Goal: Transaction & Acquisition: Purchase product/service

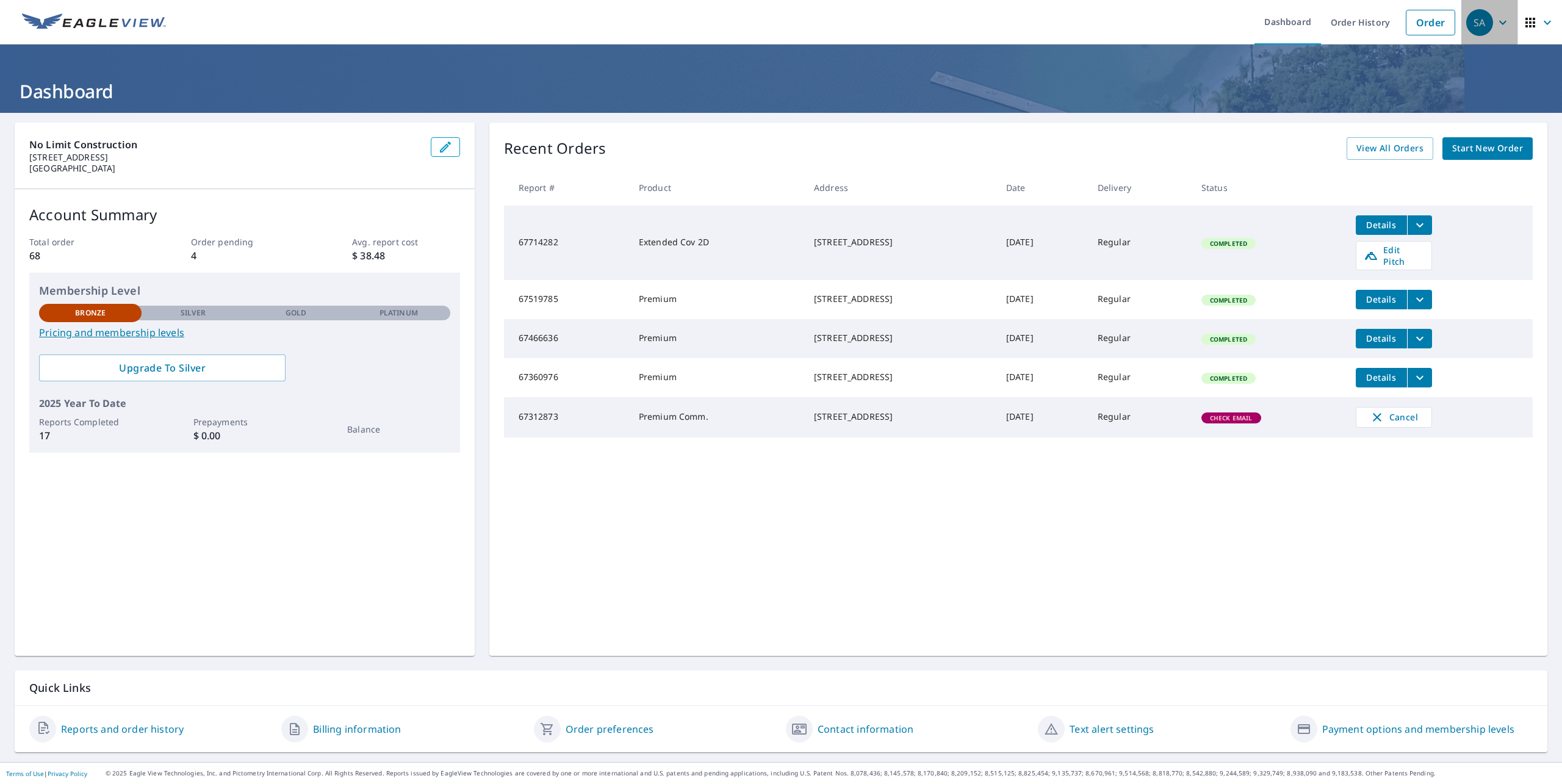
click at [1496, 23] on icon "button" at bounding box center [1503, 22] width 14 height 14
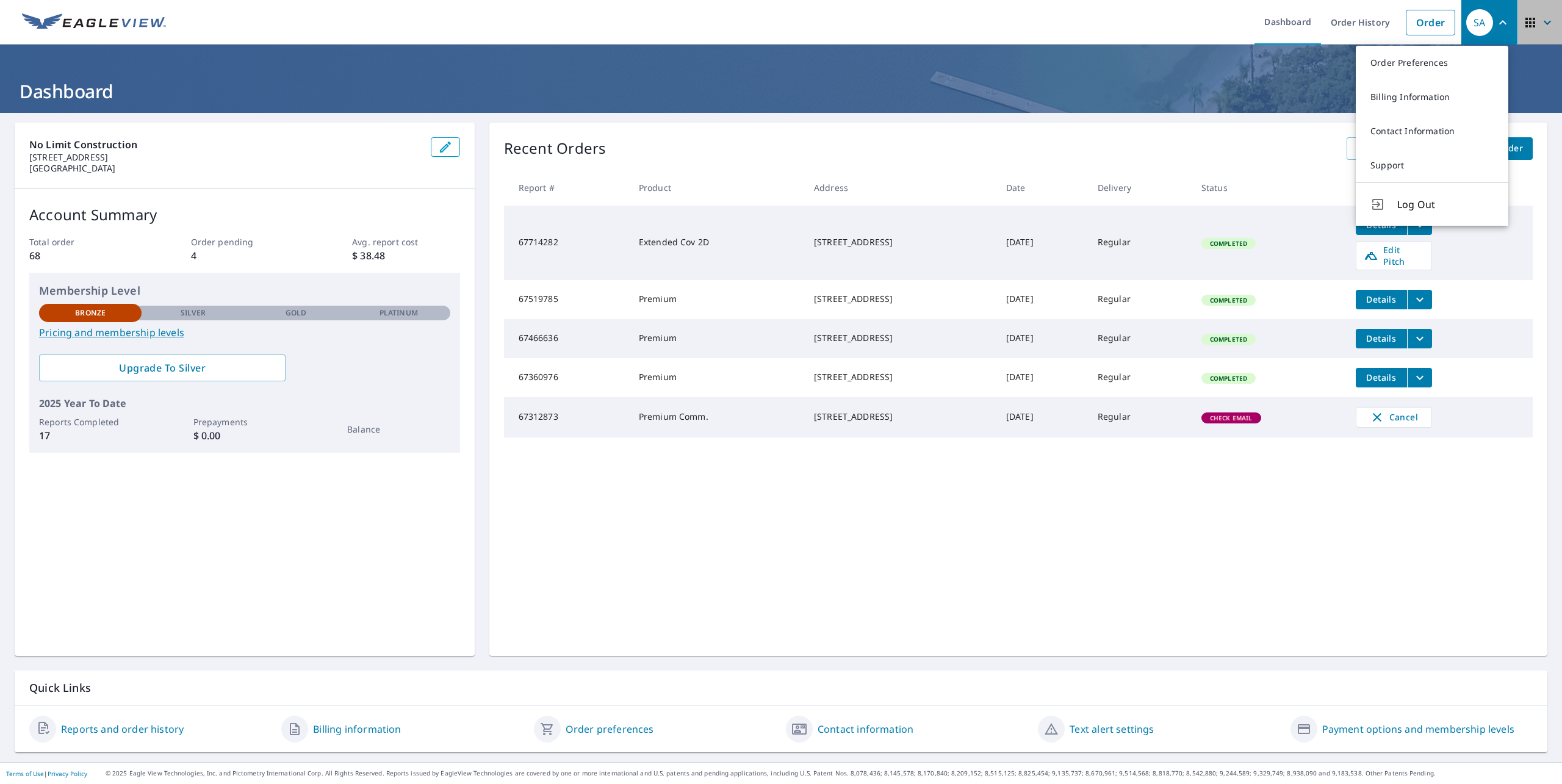
click at [1540, 27] on icon "button" at bounding box center [1547, 22] width 14 height 14
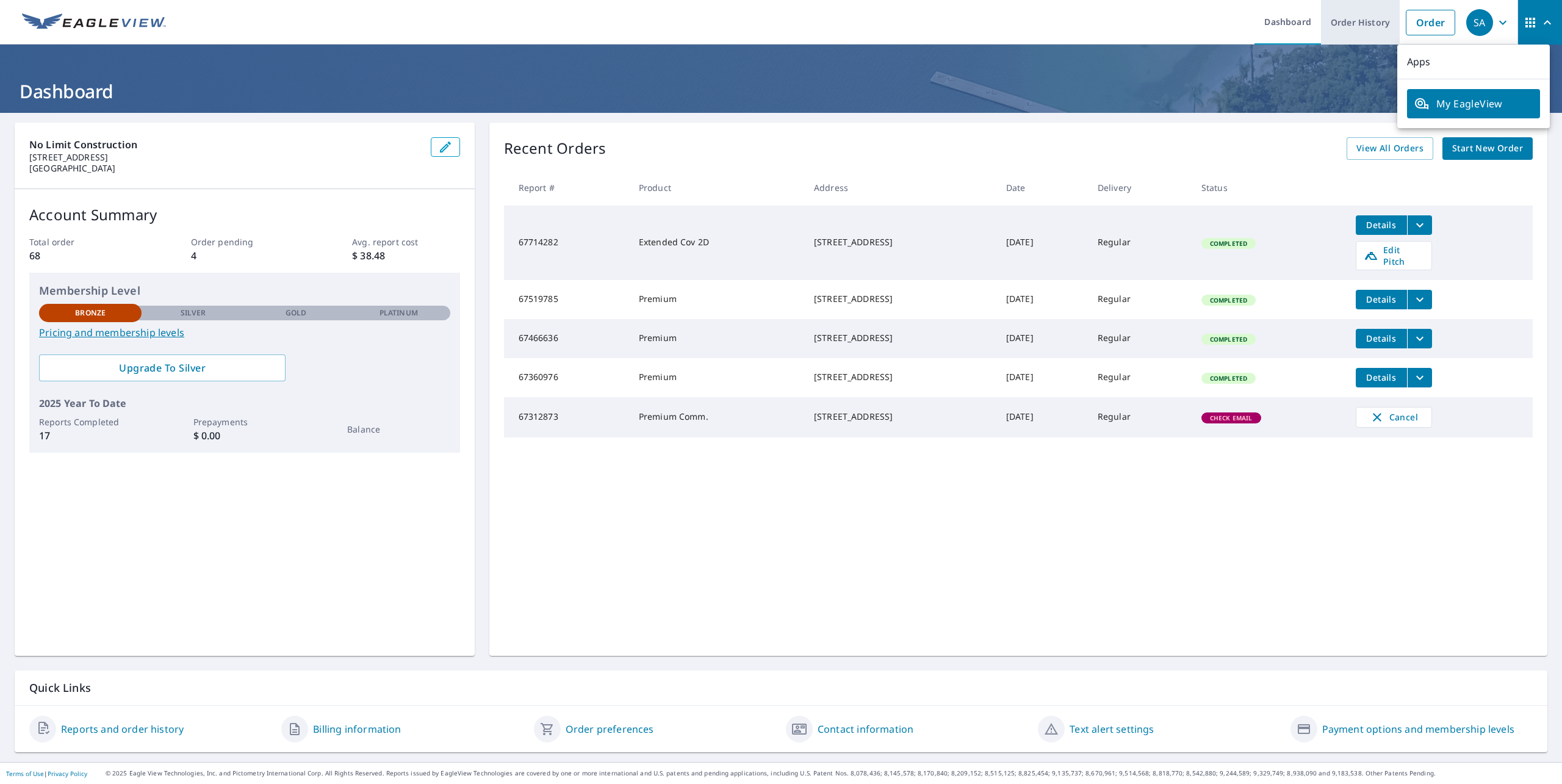
click at [1358, 17] on link "Order History" at bounding box center [1360, 22] width 78 height 45
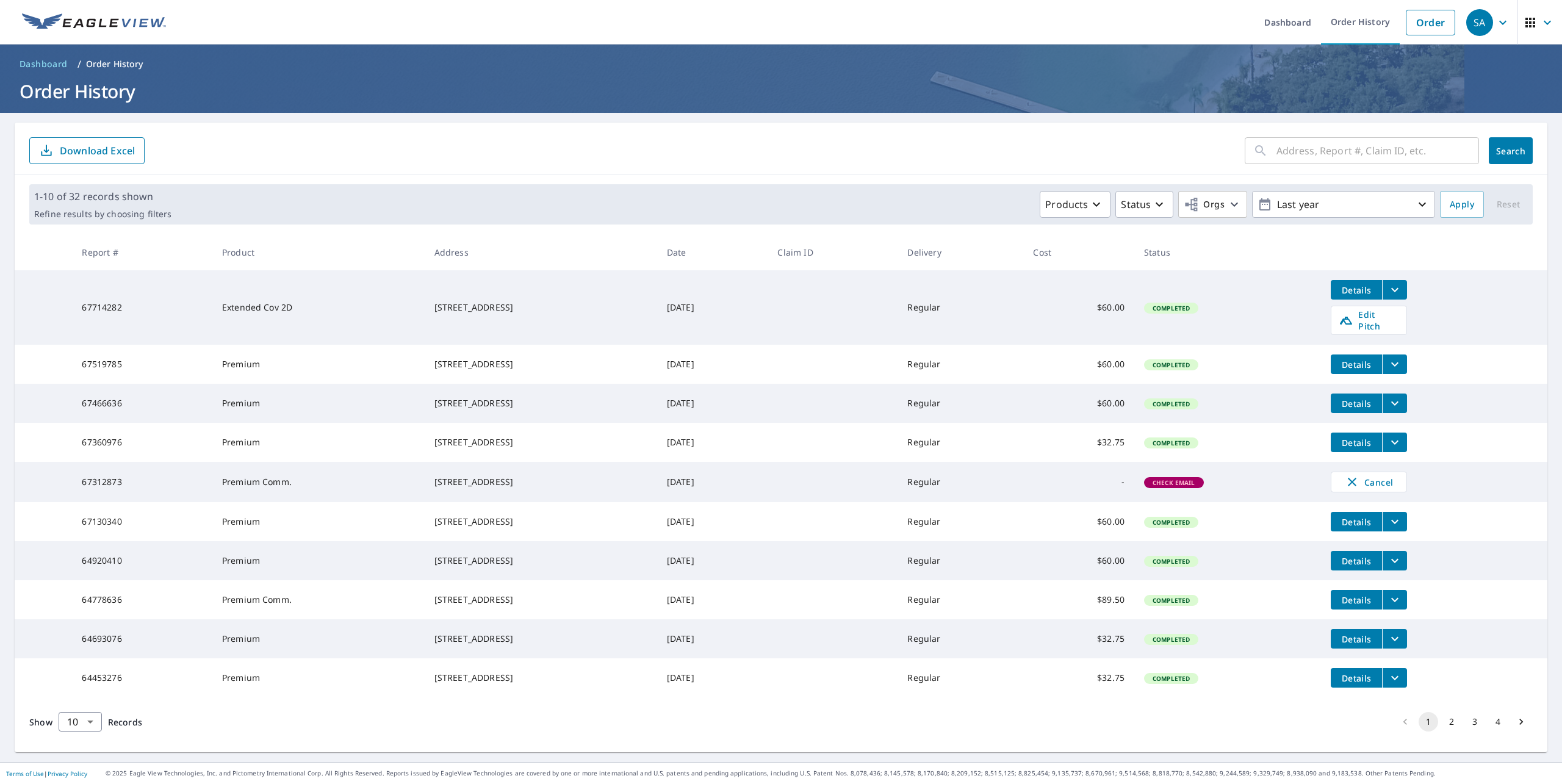
click at [1194, 487] on span "Check Email" at bounding box center [1173, 482] width 57 height 8
click at [1363, 489] on span "Cancel" at bounding box center [1369, 481] width 51 height 14
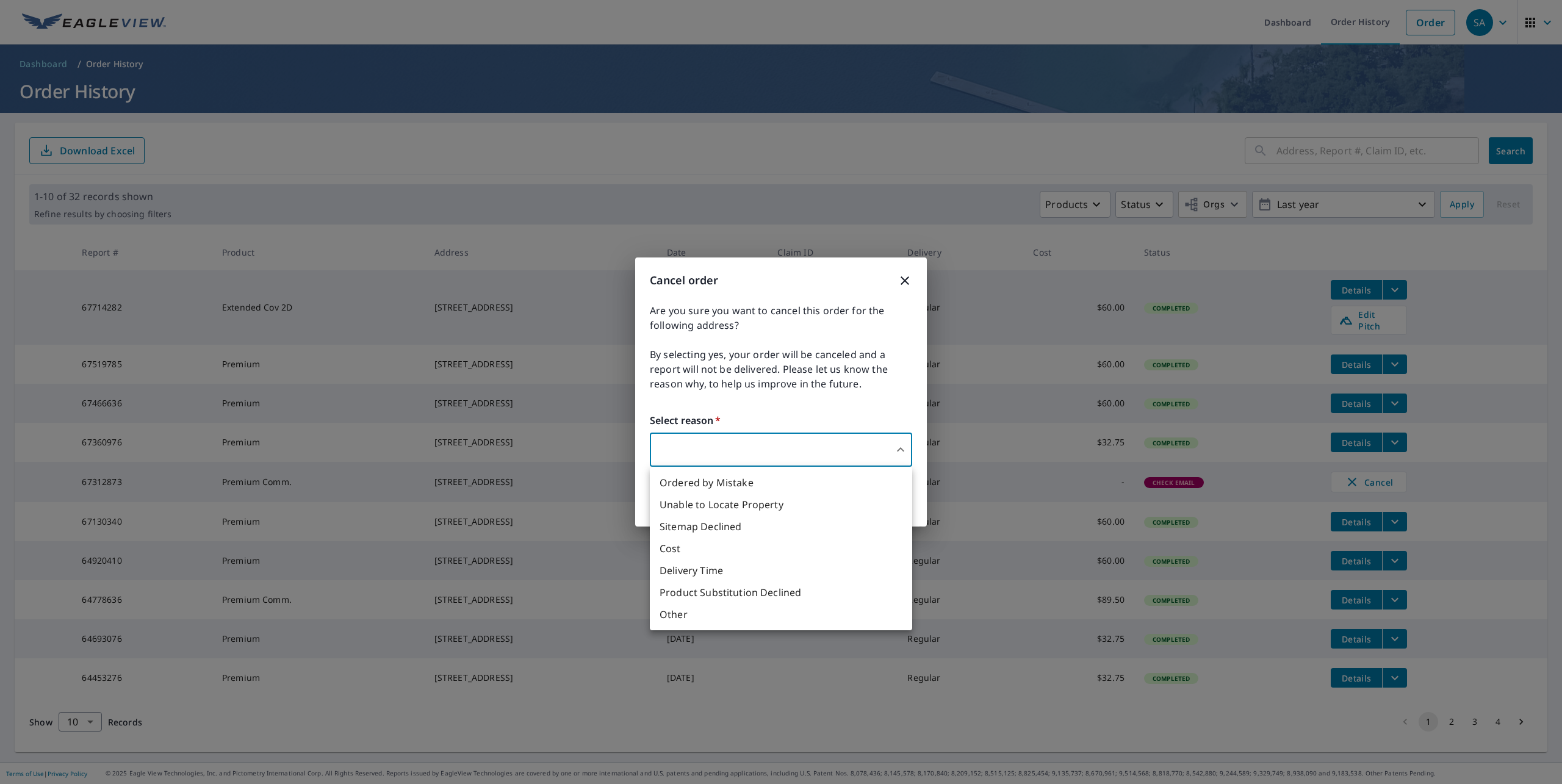
click at [817, 449] on body "SA [GEOGRAPHIC_DATA] Dashboard Order History Order SA Dashboard / Order History…" at bounding box center [781, 392] width 1562 height 784
click at [762, 505] on li "Unable to Locate Property" at bounding box center [781, 504] width 262 height 22
type input "31"
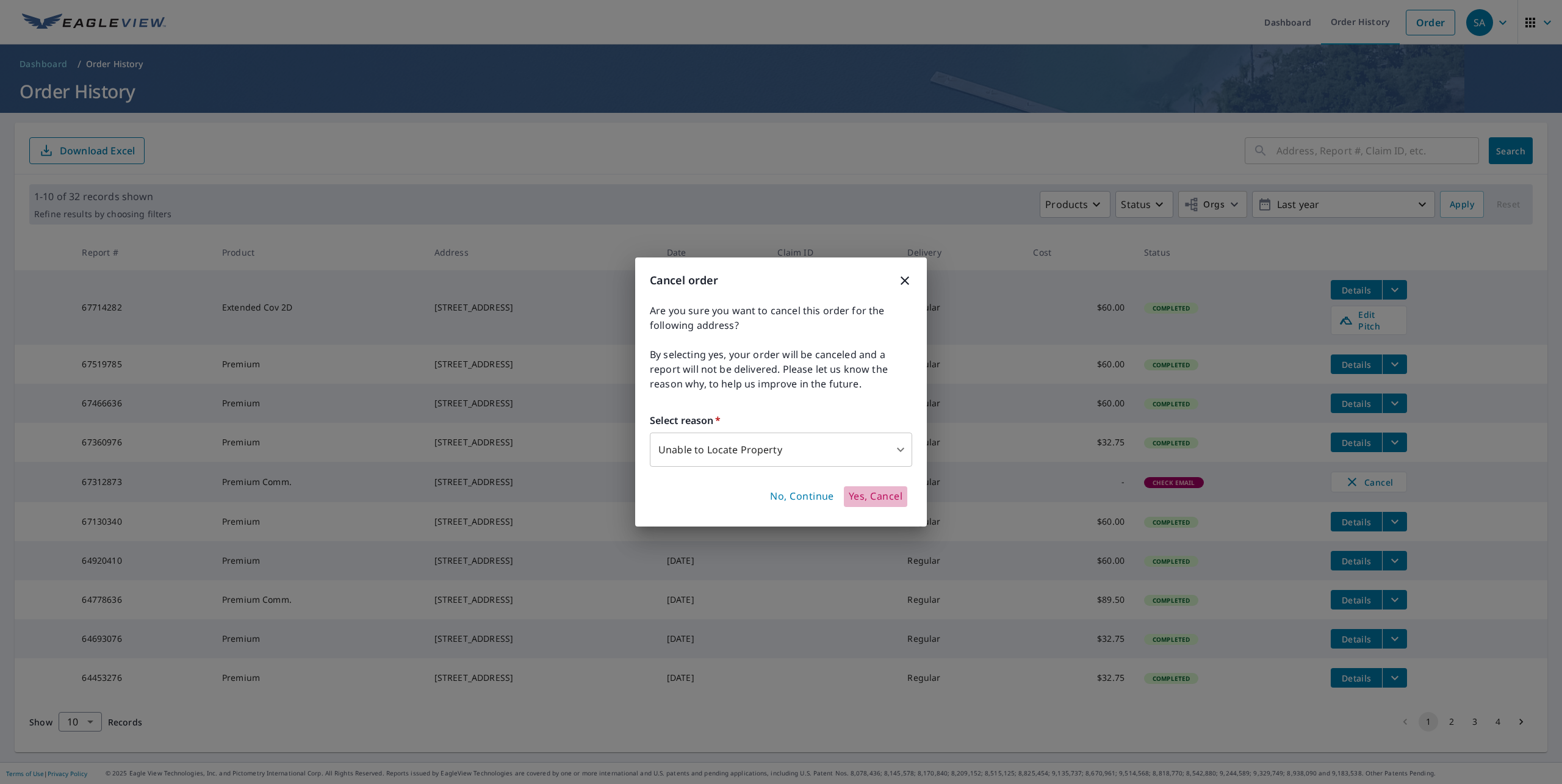
click at [873, 498] on span "Yes, Cancel" at bounding box center [876, 497] width 54 height 14
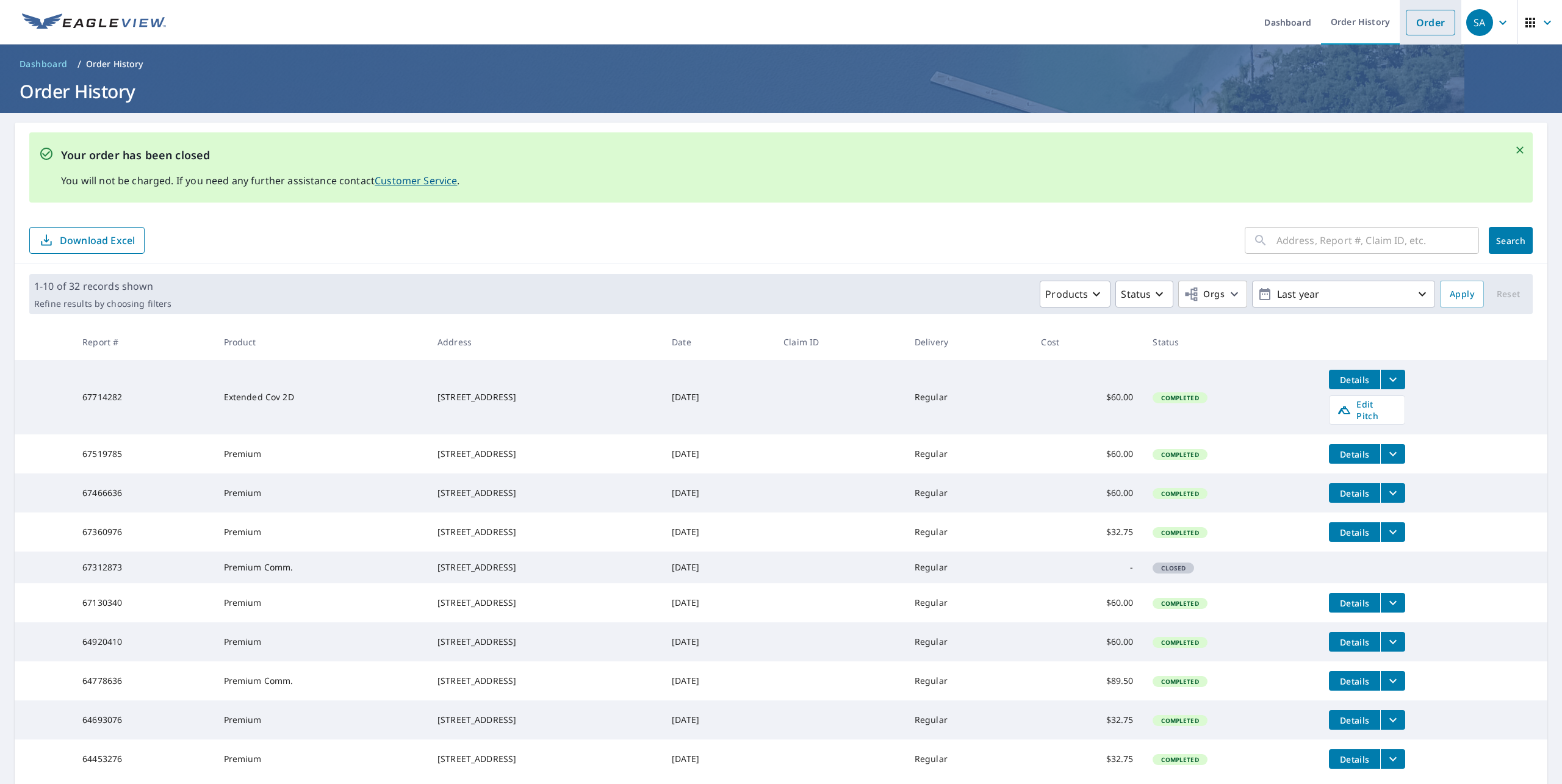
click at [1410, 23] on link "Order" at bounding box center [1430, 23] width 49 height 26
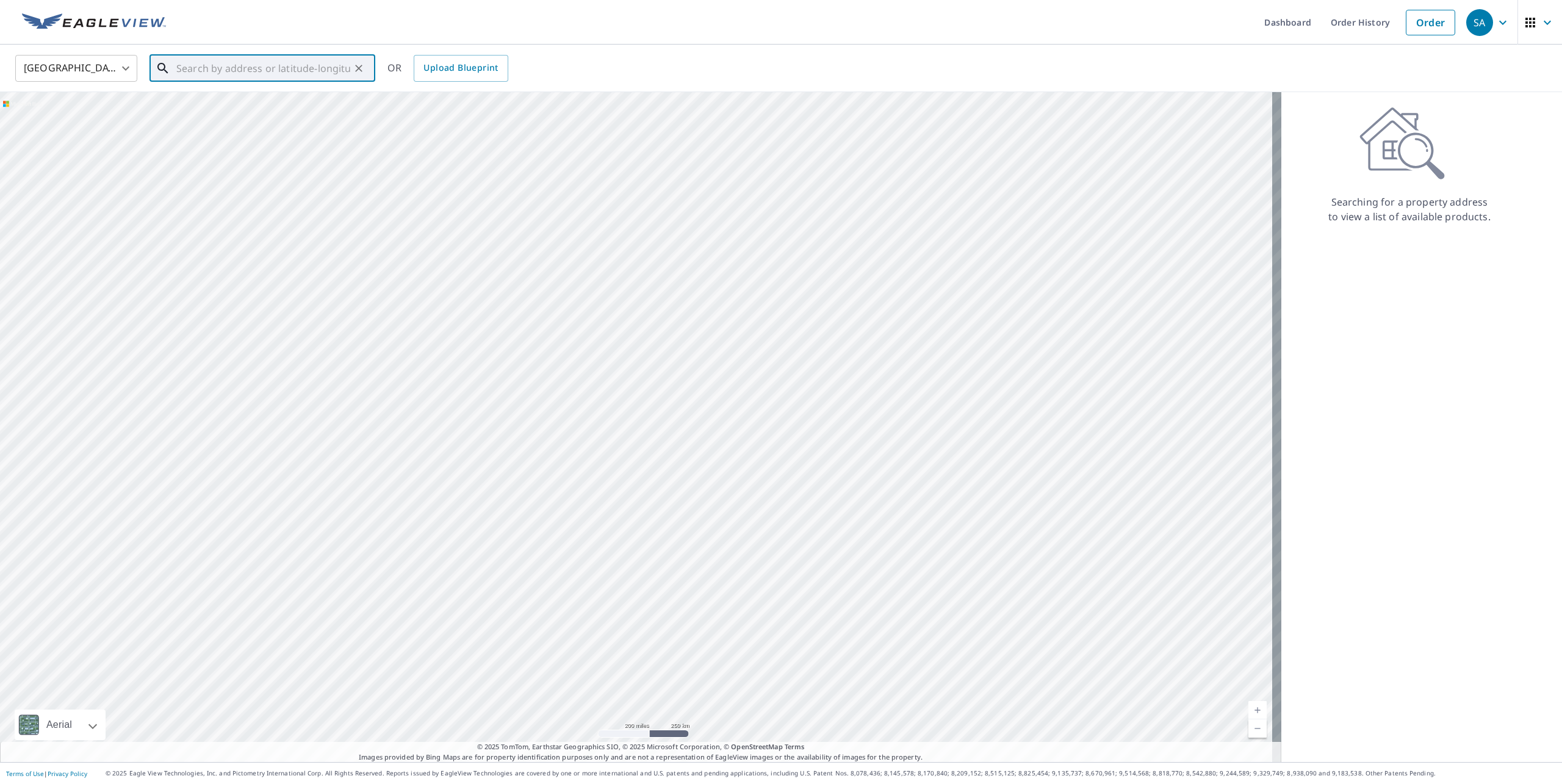
click at [216, 66] on input "text" at bounding box center [263, 68] width 174 height 34
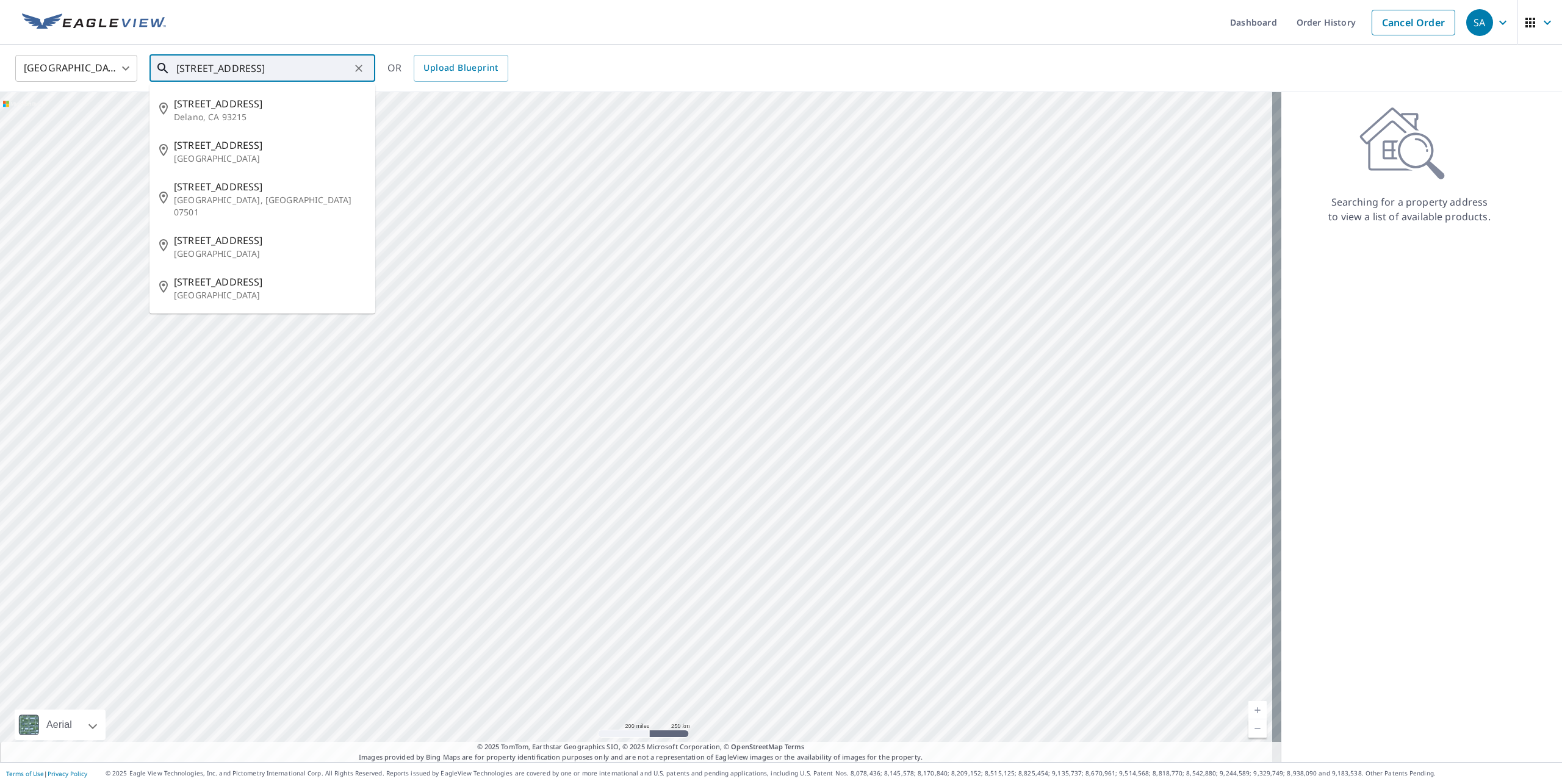
click at [193, 66] on input "[STREET_ADDRESS]" at bounding box center [263, 68] width 174 height 34
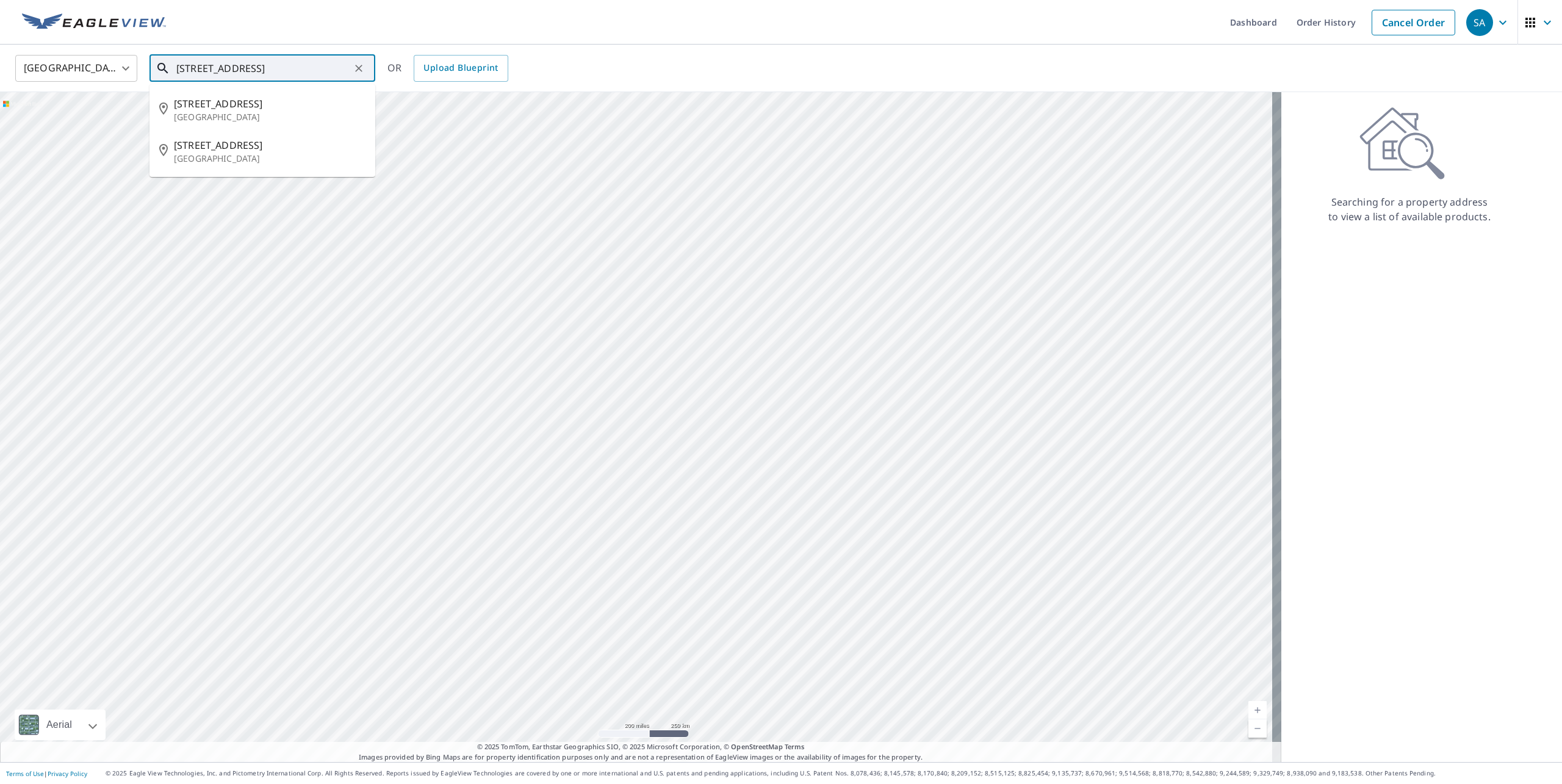
click at [251, 66] on input "[STREET_ADDRESS]" at bounding box center [263, 68] width 174 height 34
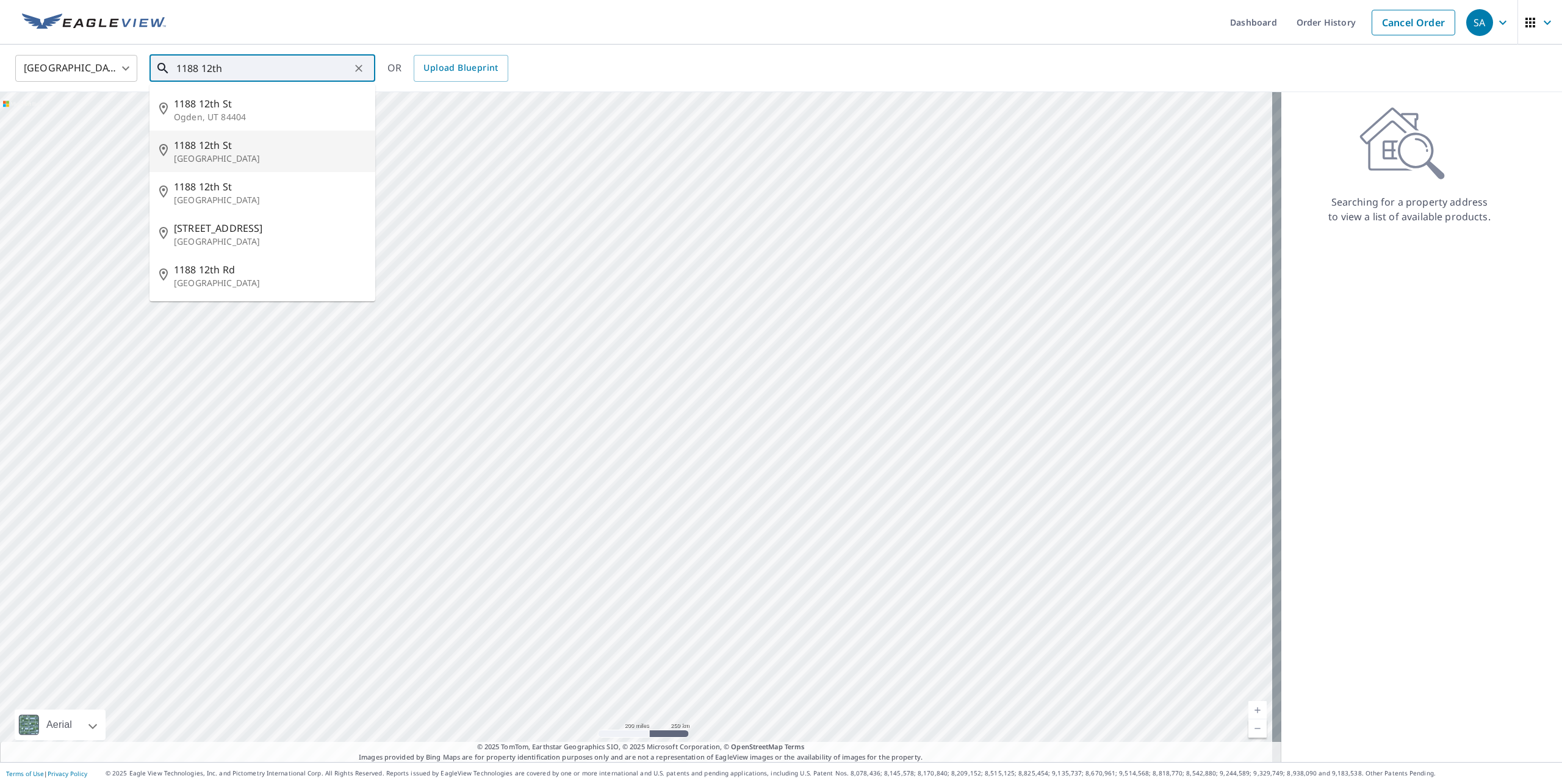
click at [213, 147] on span "1188 12th St" at bounding box center [270, 144] width 192 height 14
type input "[STREET_ADDRESS]"
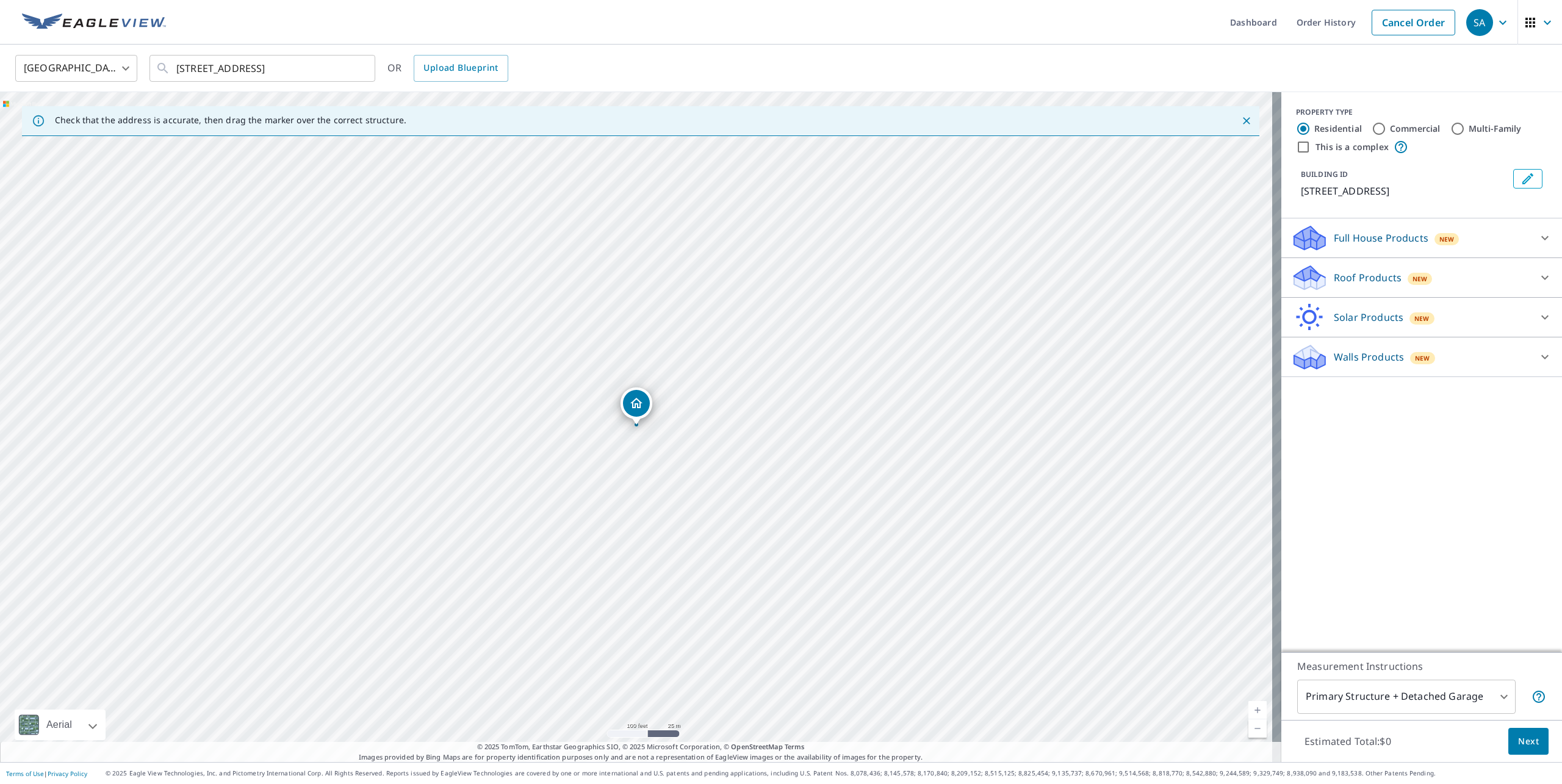
click at [1541, 278] on icon at bounding box center [1545, 278] width 8 height 5
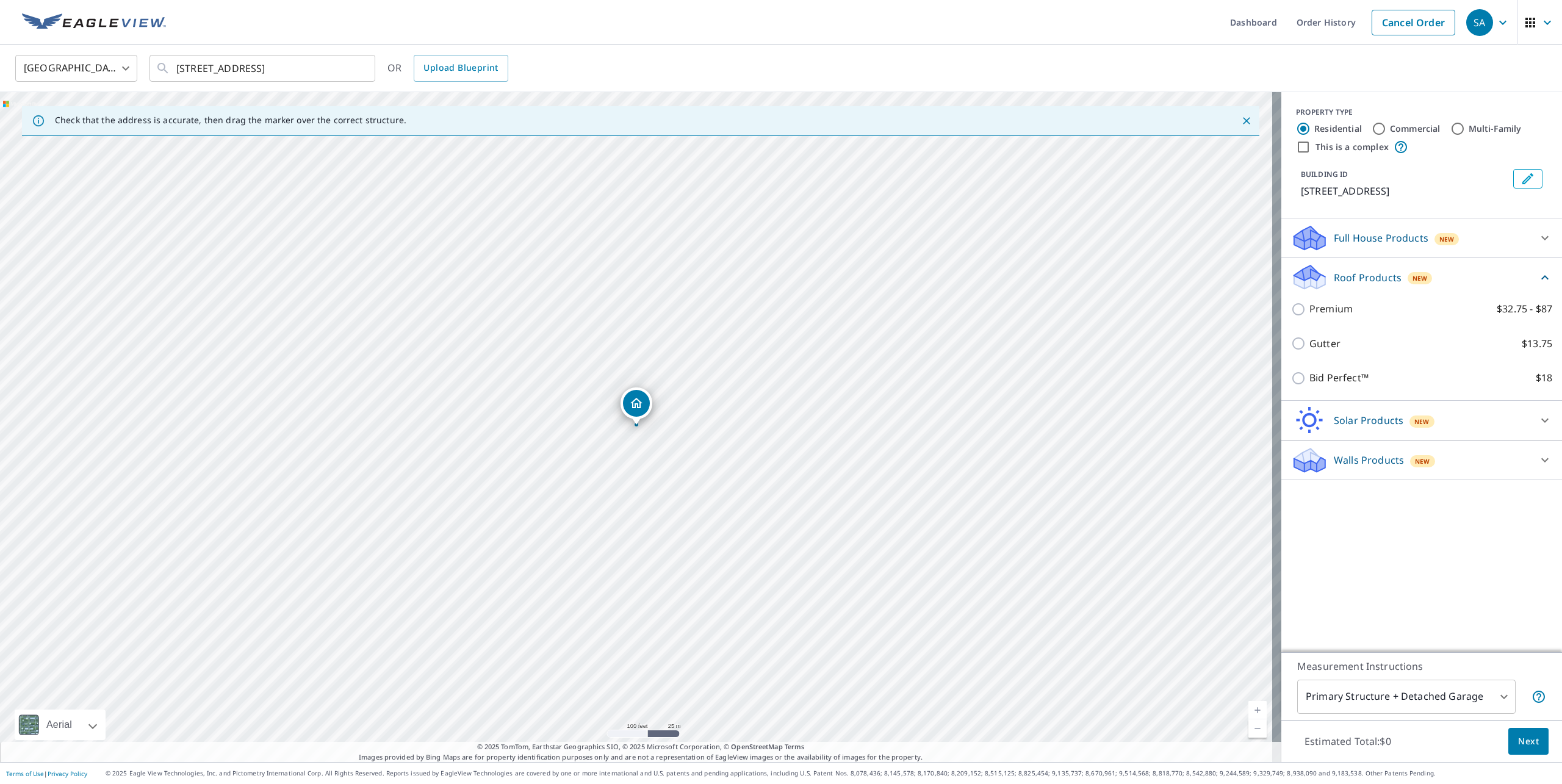
click at [636, 405] on icon "Dropped pin, building 1, Residential property, 1188 12th St Oakland, CA 94607" at bounding box center [636, 402] width 14 height 14
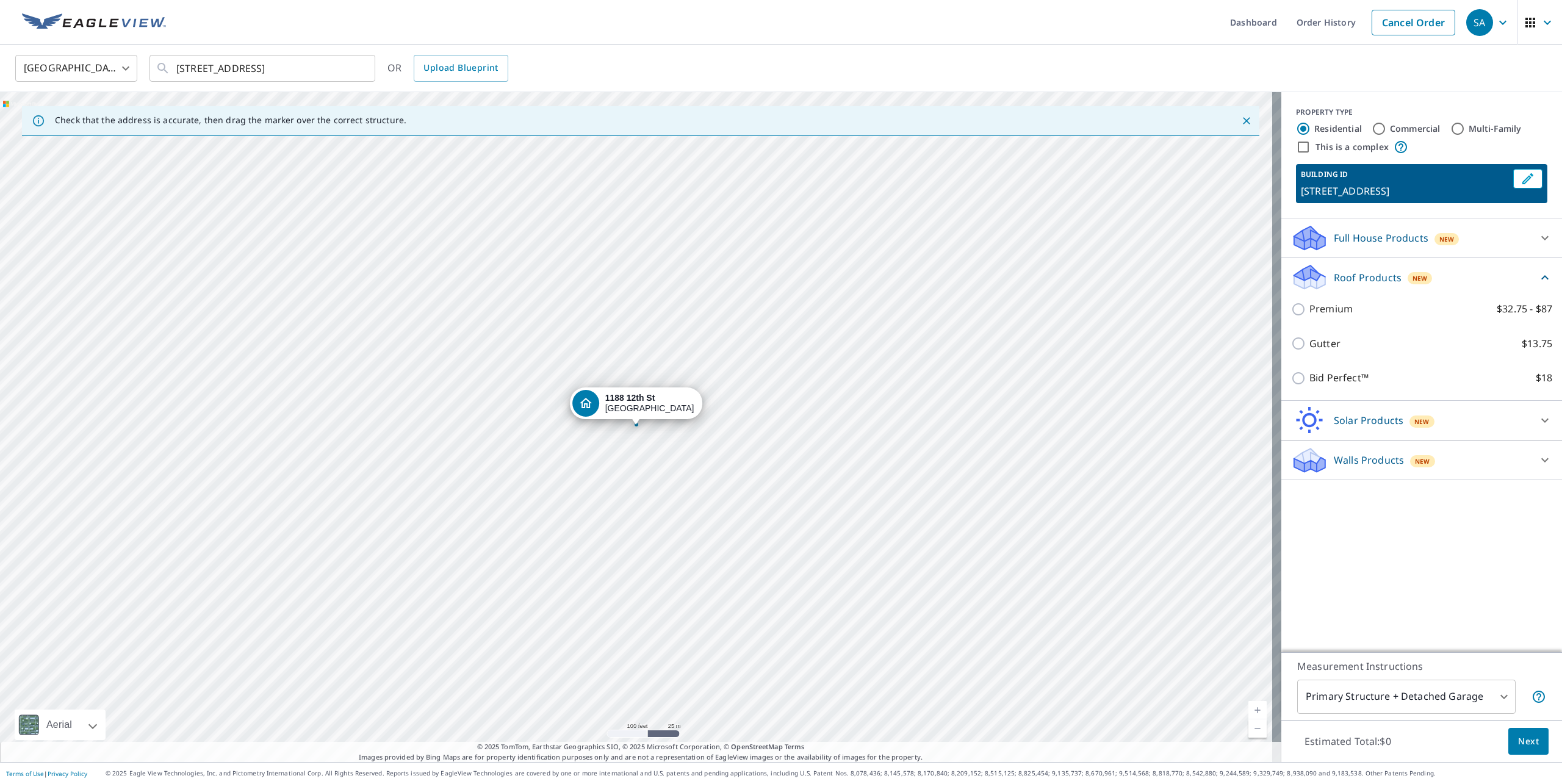
click at [1374, 128] on input "Commercial" at bounding box center [1379, 129] width 14 height 14
radio input "true"
type input "4"
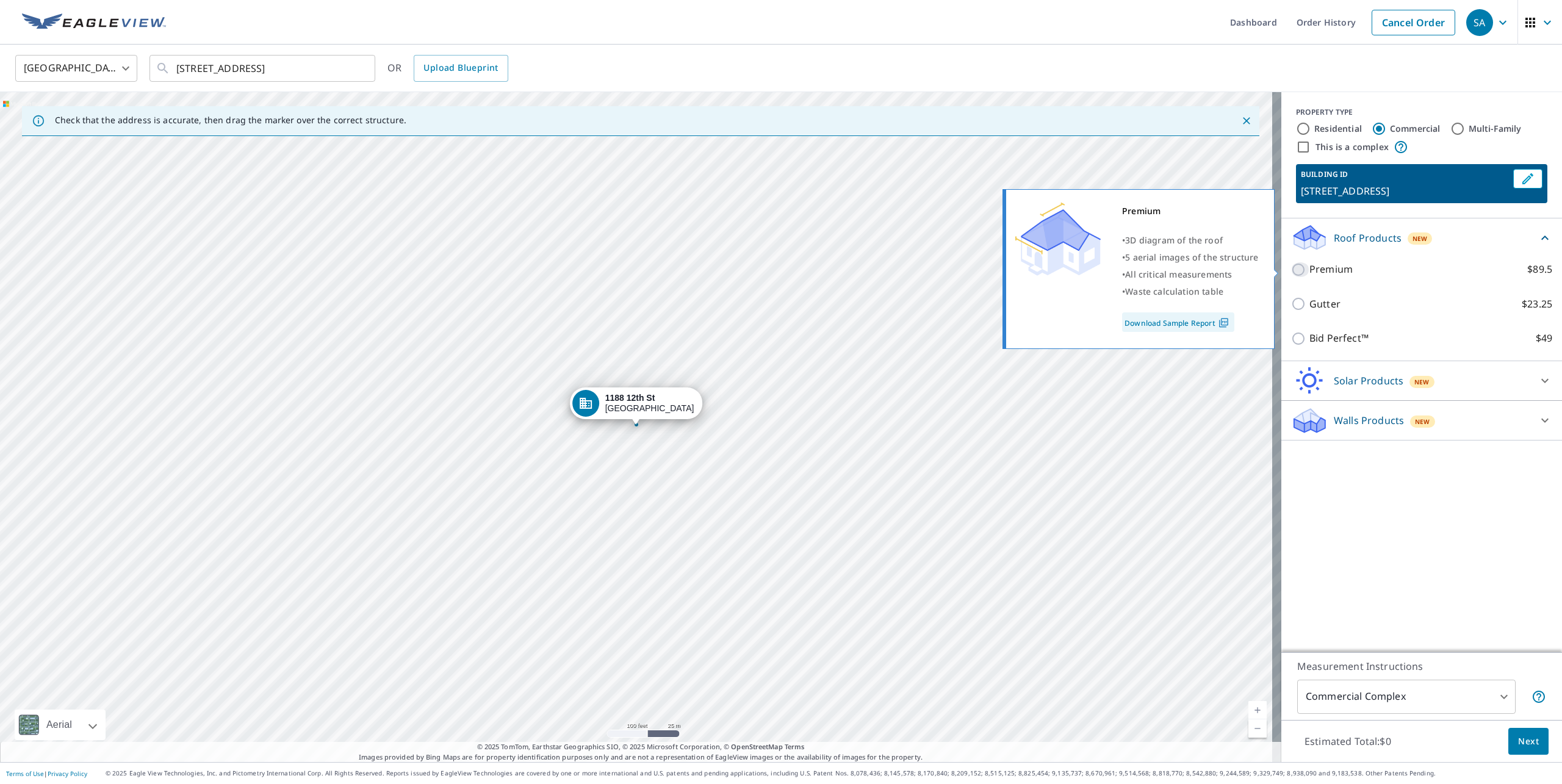
click at [1293, 269] on input "Premium $89.5" at bounding box center [1300, 269] width 18 height 14
checkbox input "true"
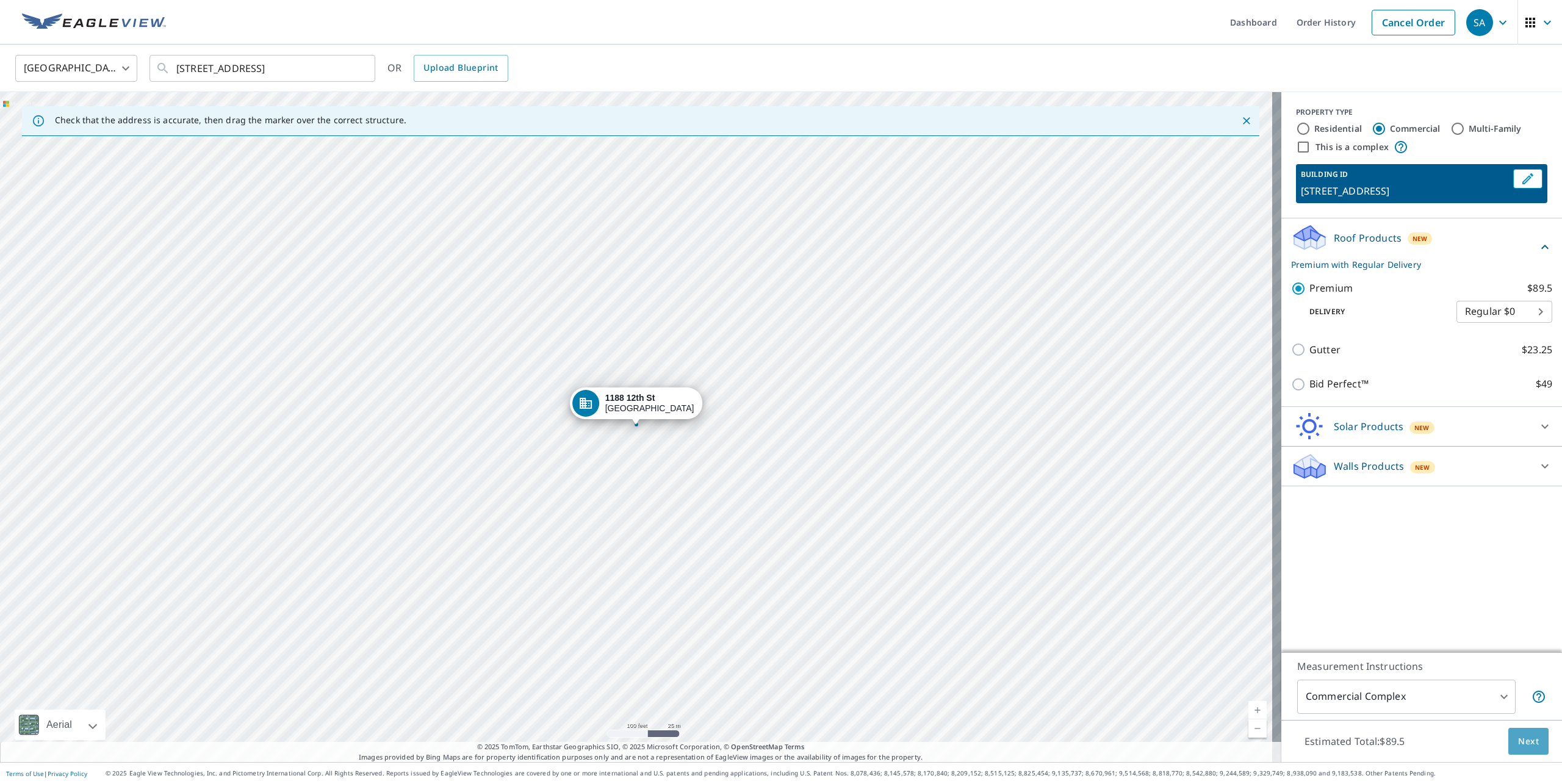
click at [1518, 740] on span "Next" at bounding box center [1528, 741] width 21 height 15
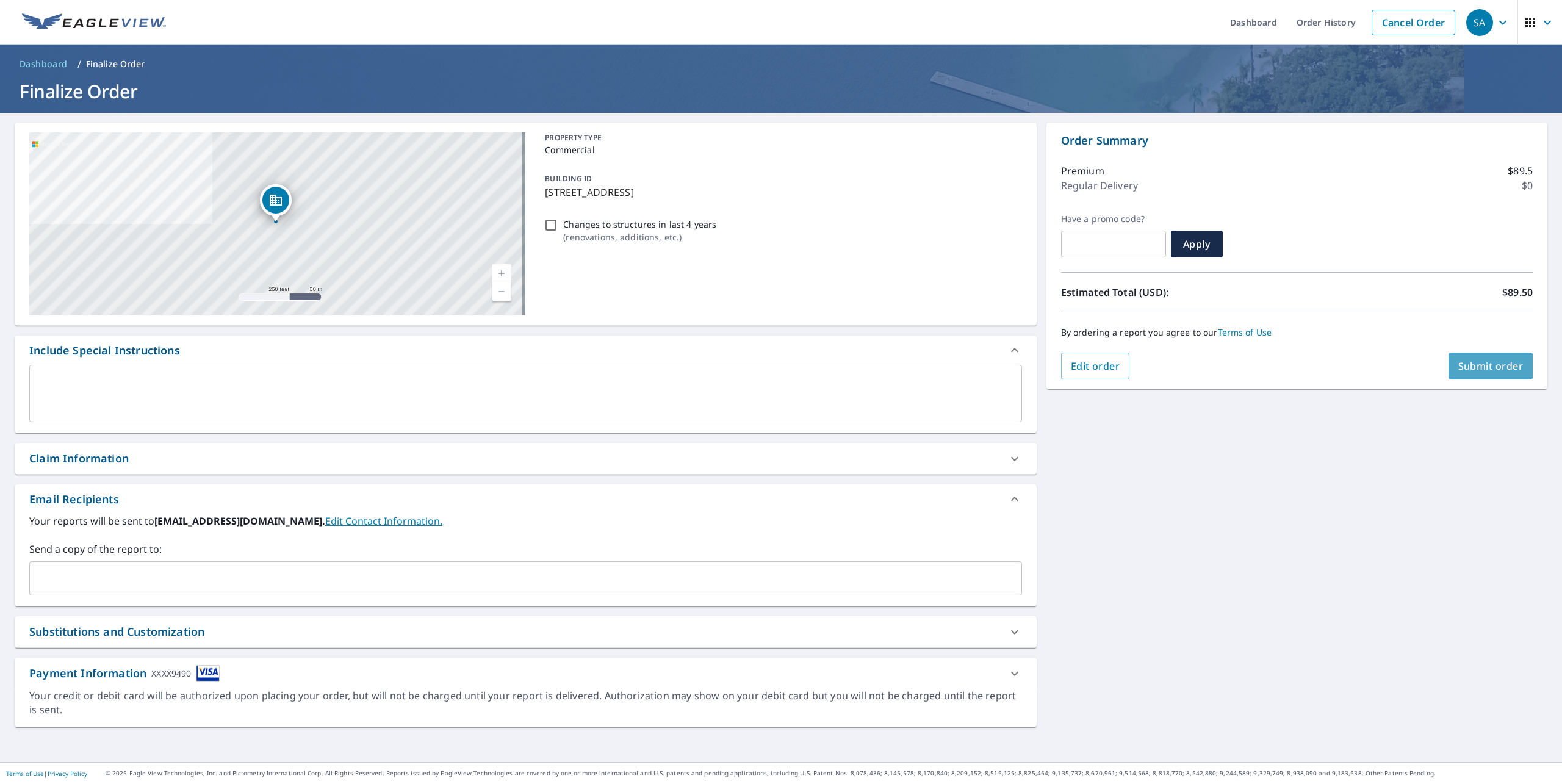
click at [1479, 368] on span "Submit order" at bounding box center [1491, 366] width 65 height 14
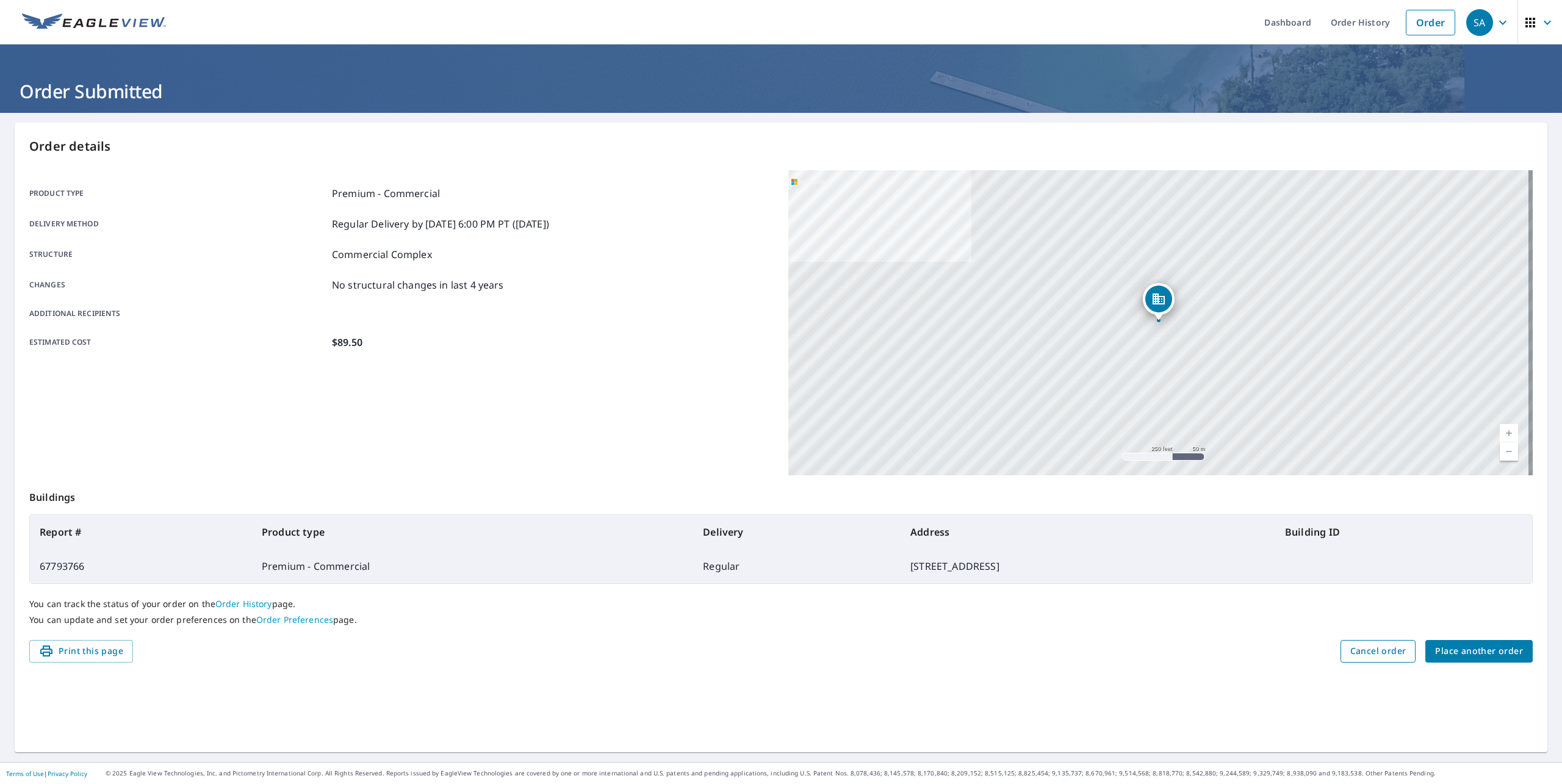
click at [1382, 649] on span "Cancel order" at bounding box center [1379, 651] width 56 height 15
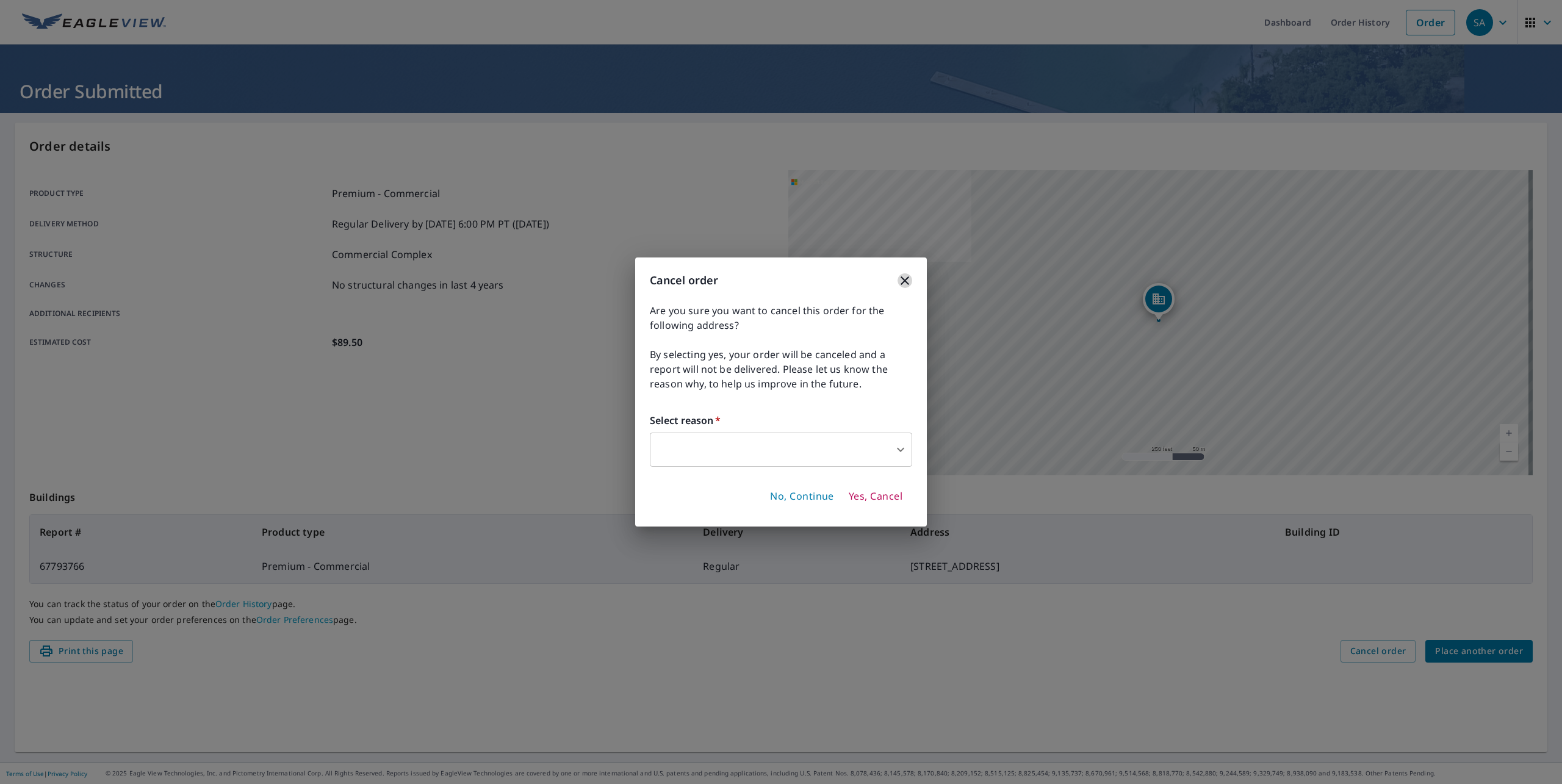
click at [907, 282] on icon "button" at bounding box center [905, 280] width 8 height 8
